Goal: Task Accomplishment & Management: Manage account settings

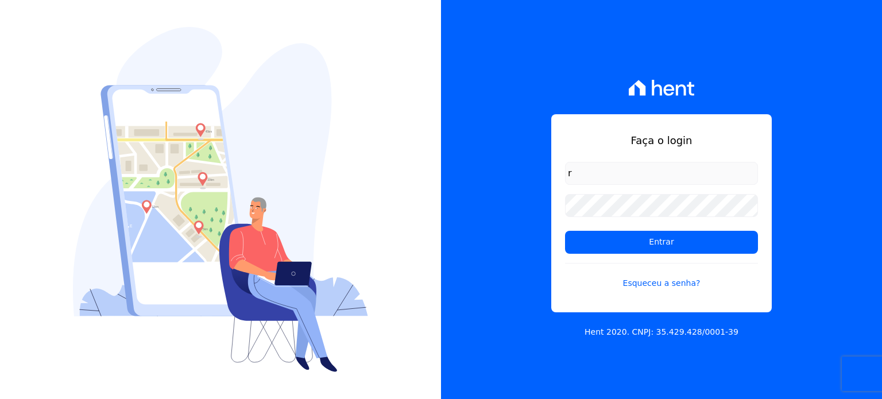
type input "[PERSON_NAME][EMAIL_ADDRESS][DOMAIN_NAME]"
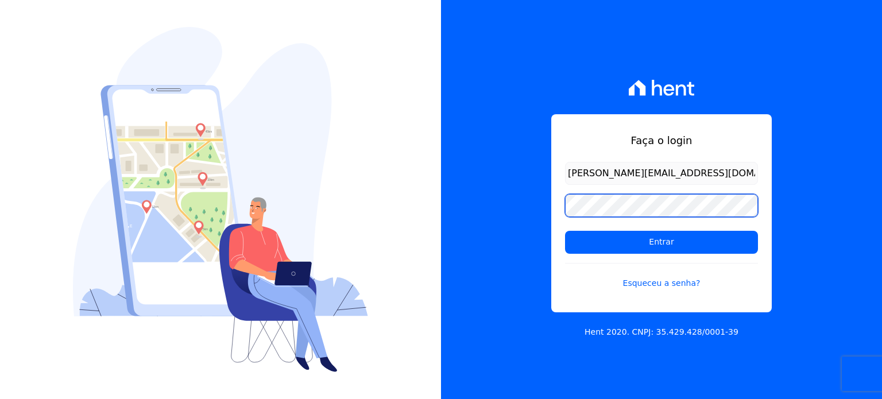
click at [565, 231] on input "Entrar" at bounding box center [661, 242] width 193 height 23
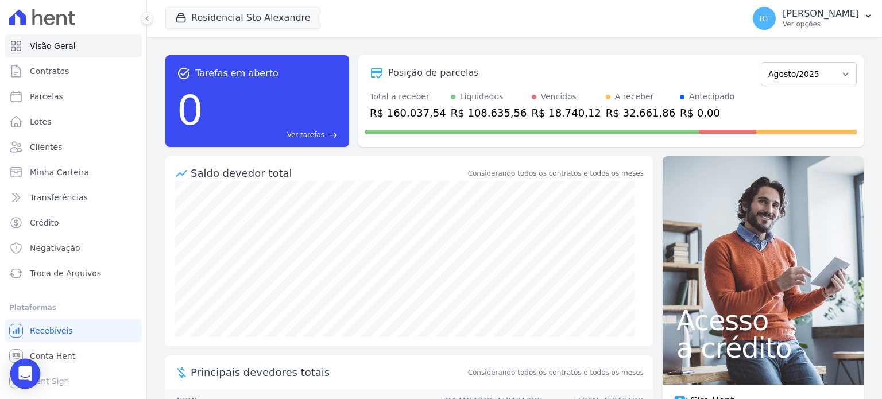
click at [25, 372] on icon "Open Intercom Messenger" at bounding box center [24, 373] width 13 height 15
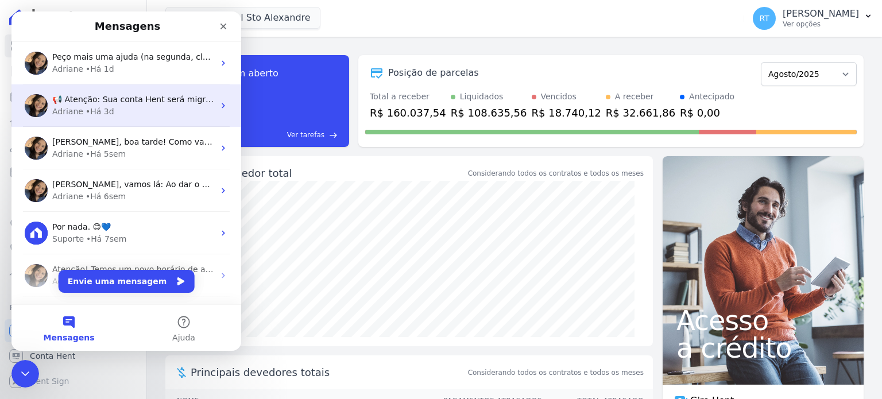
click at [170, 113] on div "Adriane • Há 3d" at bounding box center [133, 112] width 162 height 12
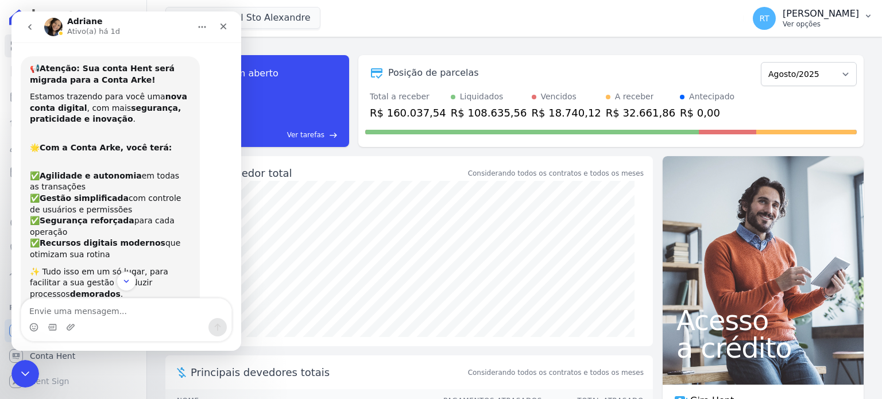
click at [823, 17] on p "Ronaldo Trindade" at bounding box center [821, 13] width 76 height 11
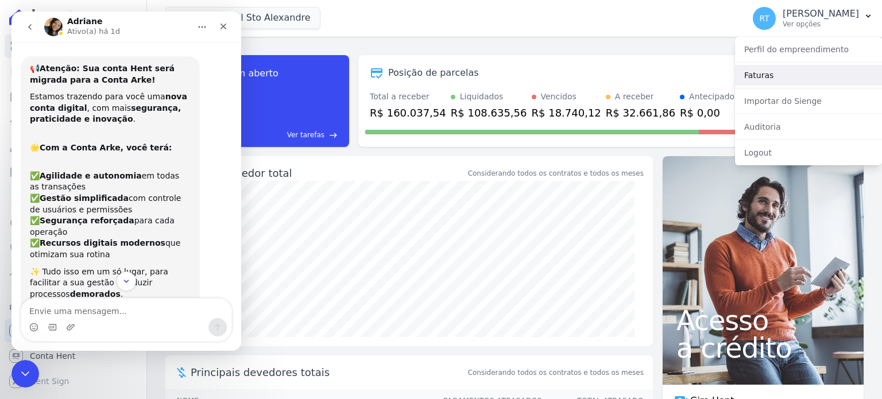
click at [765, 79] on link "Faturas" at bounding box center [808, 75] width 147 height 21
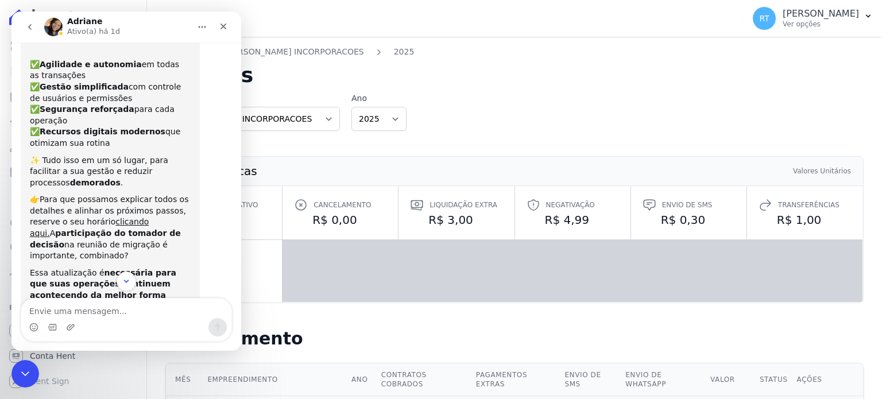
scroll to position [161, 0]
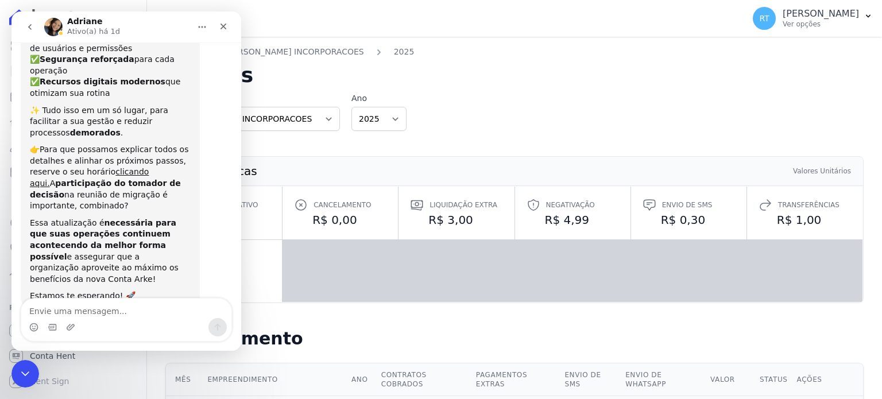
click at [625, 98] on div "Organização VL BARROS INCORPORACOES Ano 2025" at bounding box center [514, 111] width 698 height 38
click at [225, 28] on icon "Fechar" at bounding box center [224, 27] width 6 height 6
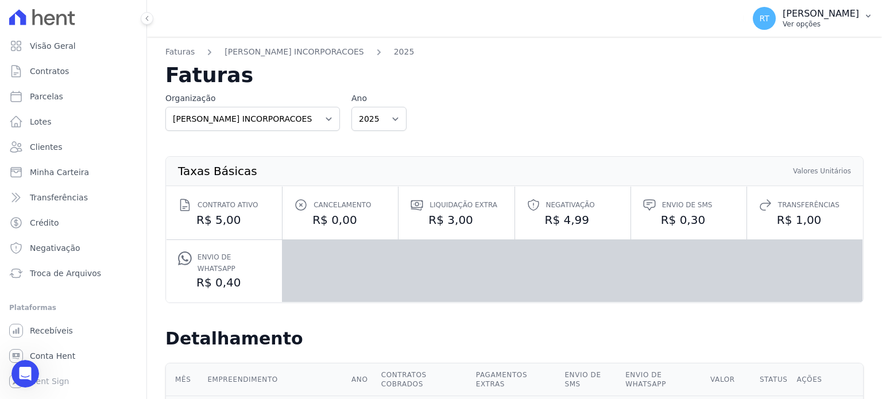
click at [818, 16] on p "Ronaldo Trindade" at bounding box center [821, 13] width 76 height 11
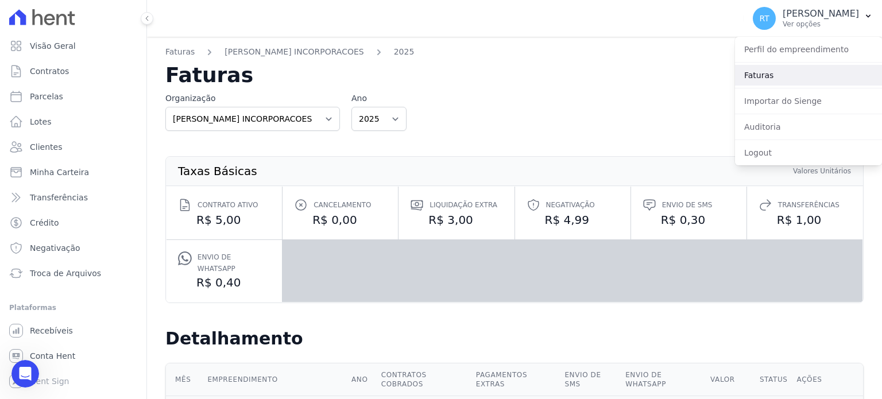
click at [755, 74] on link "Faturas" at bounding box center [808, 75] width 147 height 21
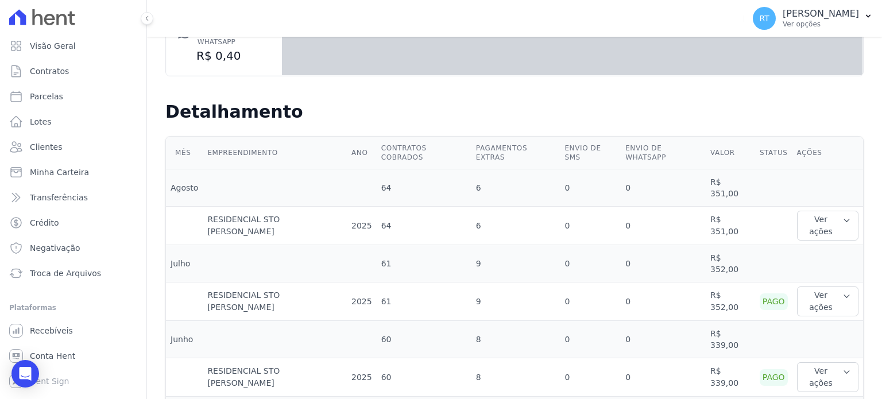
scroll to position [230, 0]
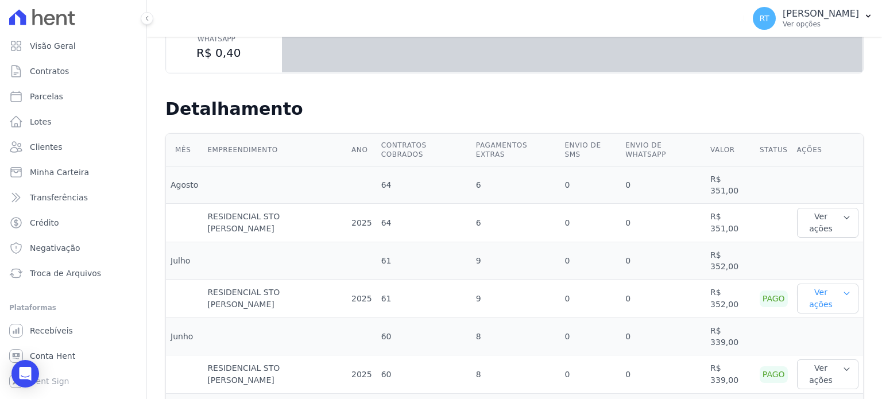
click at [844, 292] on icon "button" at bounding box center [846, 293] width 5 height 3
click at [836, 345] on link "Nota fiscal eletrônica" at bounding box center [844, 351] width 85 height 12
click at [856, 132] on div "Mês Empreendimento Ano Contratos cobrados Pagamentos extras Envio de SMS Envio …" at bounding box center [514, 340] width 735 height 422
click at [843, 213] on icon "button" at bounding box center [847, 217] width 9 height 9
click at [844, 167] on td at bounding box center [828, 185] width 71 height 37
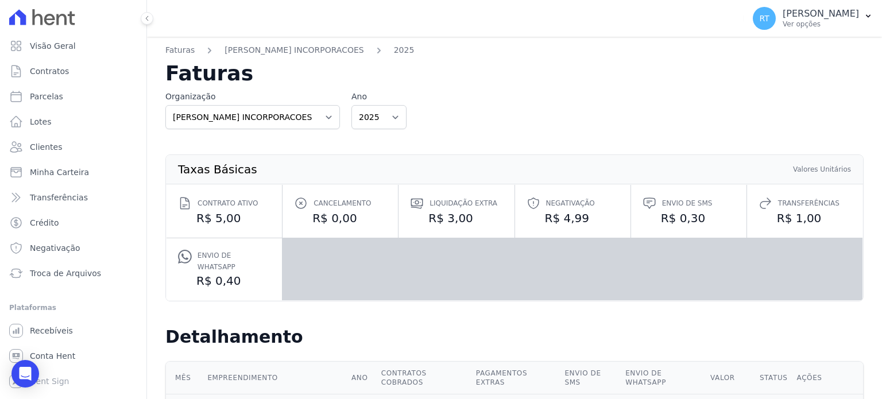
scroll to position [0, 0]
click at [830, 19] on p "Ronaldo Trindade" at bounding box center [821, 13] width 76 height 11
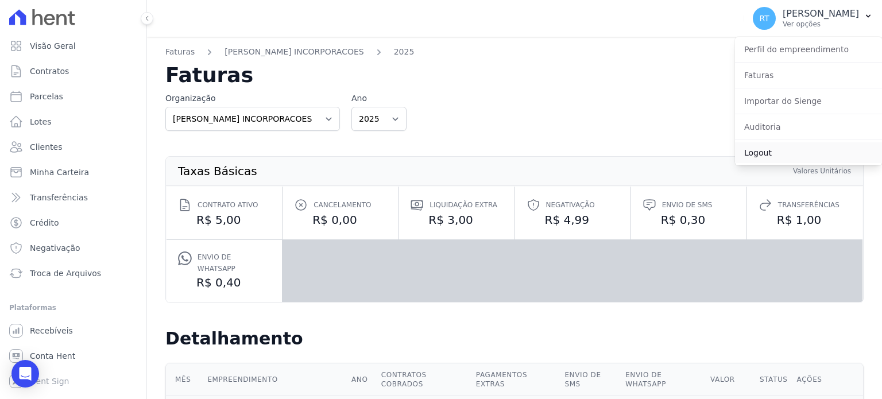
click at [762, 154] on link "Logout" at bounding box center [808, 152] width 147 height 21
